Goal: Information Seeking & Learning: Check status

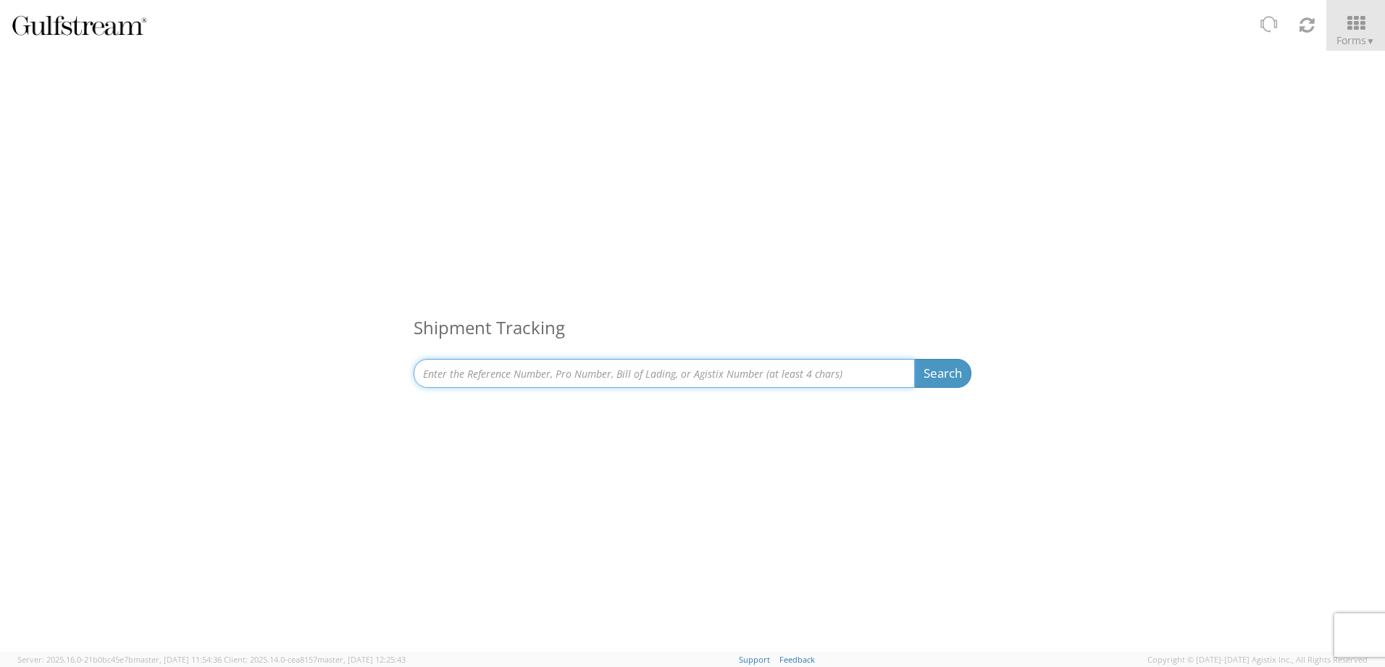
click at [593, 374] on input at bounding box center [664, 373] width 501 height 29
type input "44008"
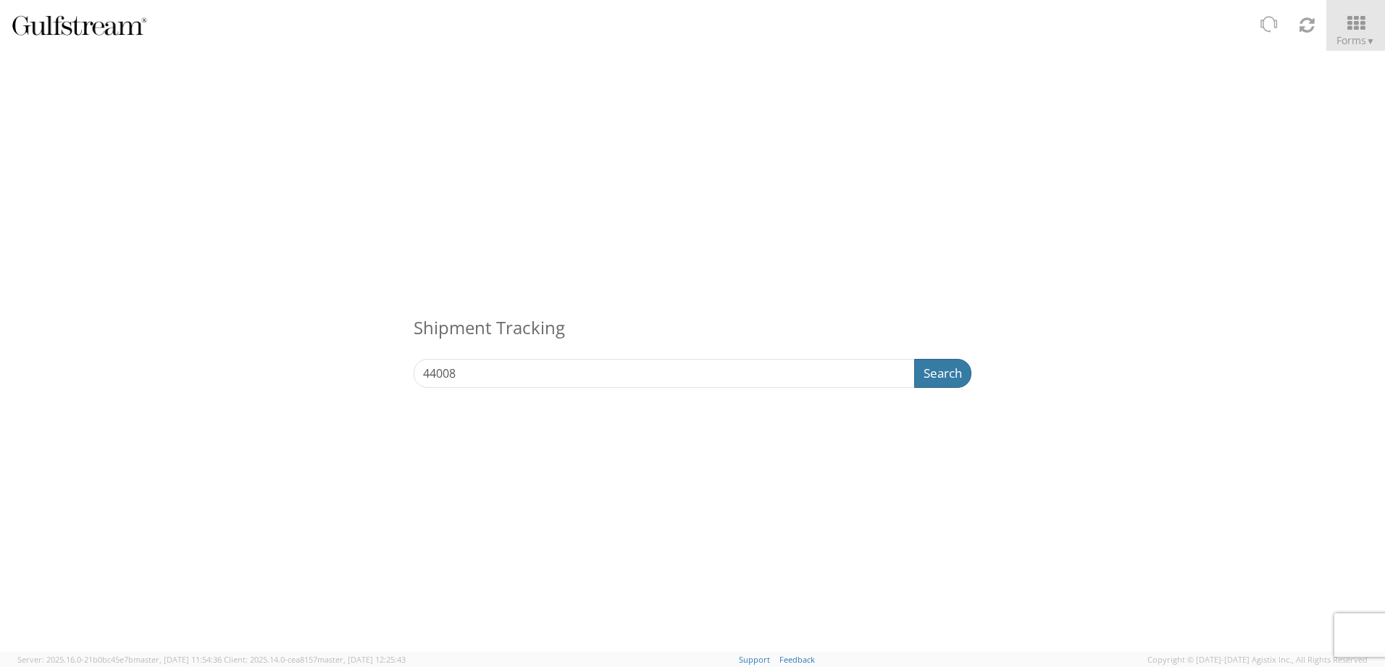
click at [940, 365] on button "Search" at bounding box center [942, 373] width 57 height 29
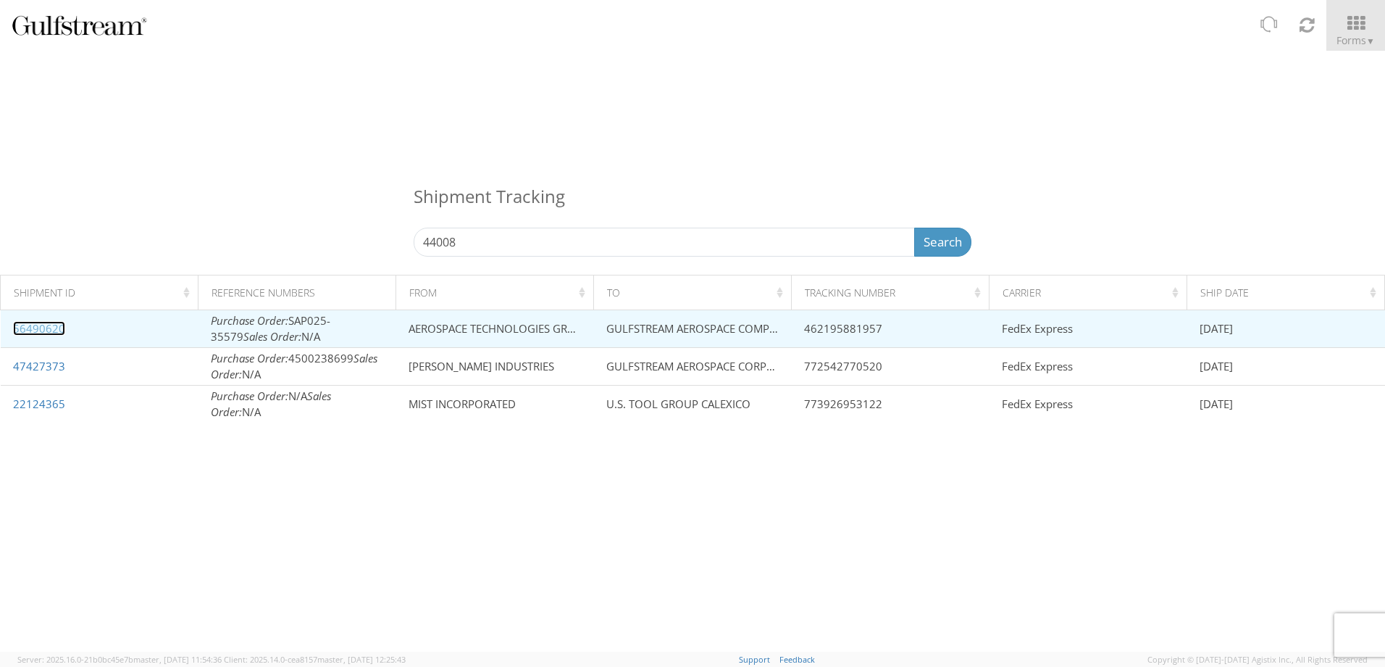
click at [49, 322] on link "56490620" at bounding box center [39, 328] width 52 height 14
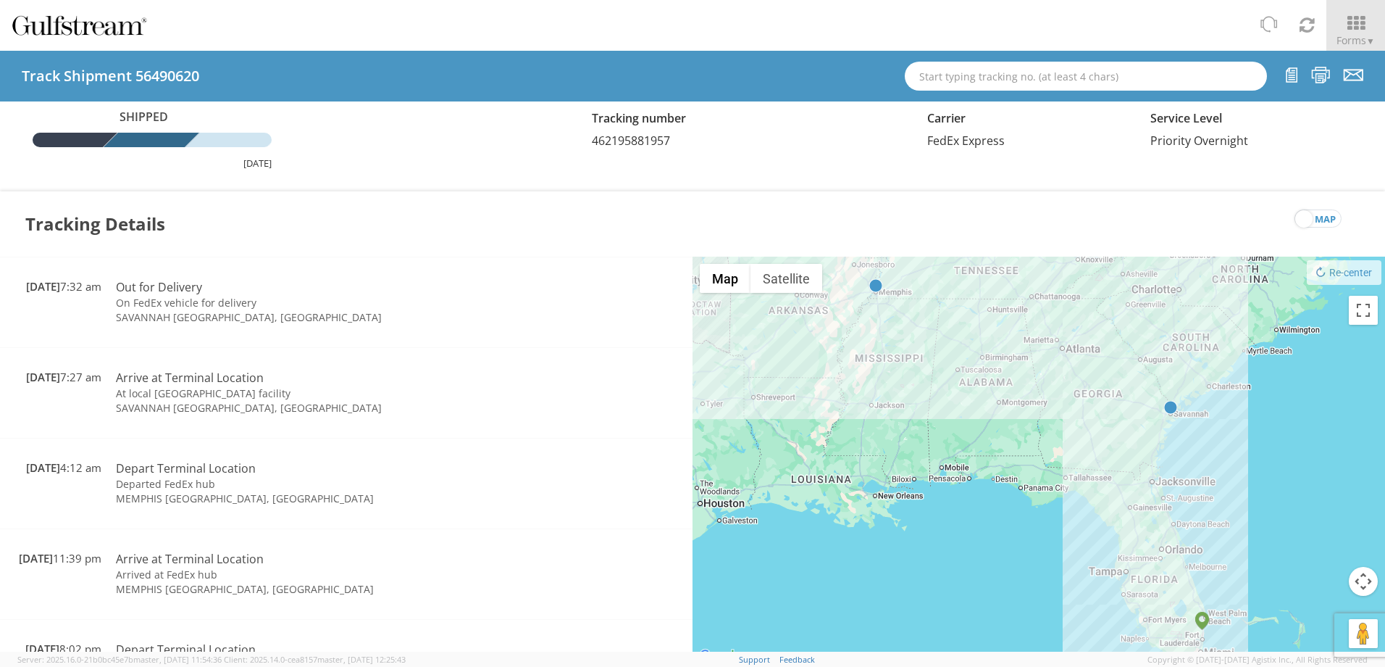
click at [630, 141] on span "462195881957" at bounding box center [631, 141] width 78 height 16
copy span "462195881957"
